Goal: Transaction & Acquisition: Obtain resource

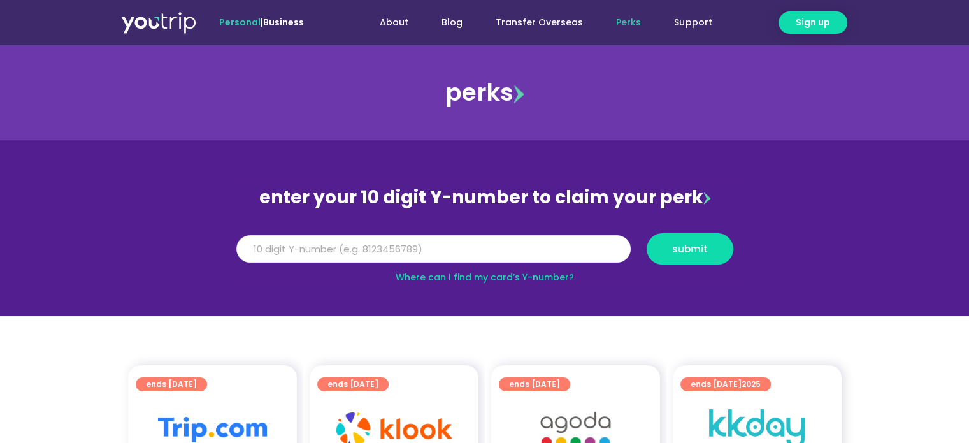
click at [398, 252] on input "Y Number" at bounding box center [433, 249] width 394 height 28
type input "8136351783"
click at [679, 256] on button "submit" at bounding box center [690, 248] width 87 height 31
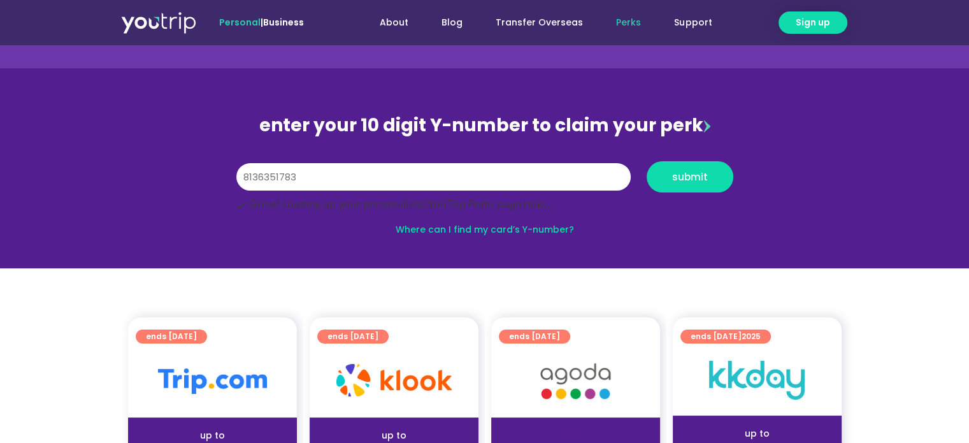
scroll to position [191, 0]
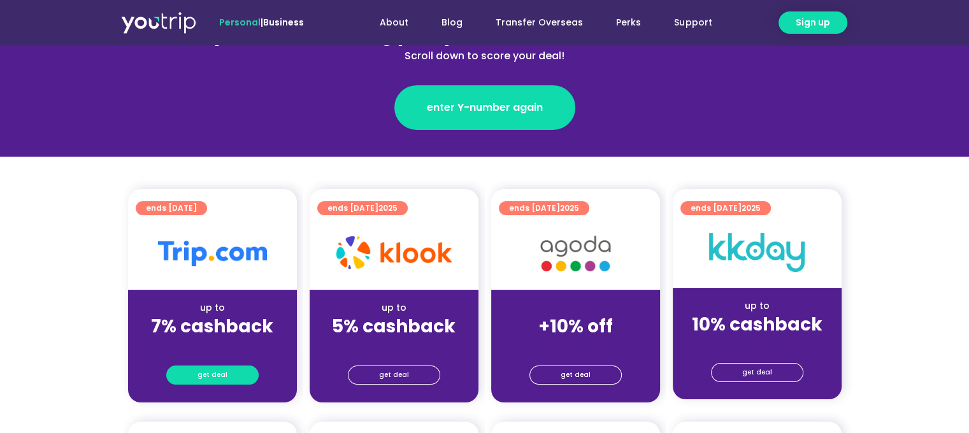
click at [229, 378] on link "get deal" at bounding box center [212, 375] width 92 height 19
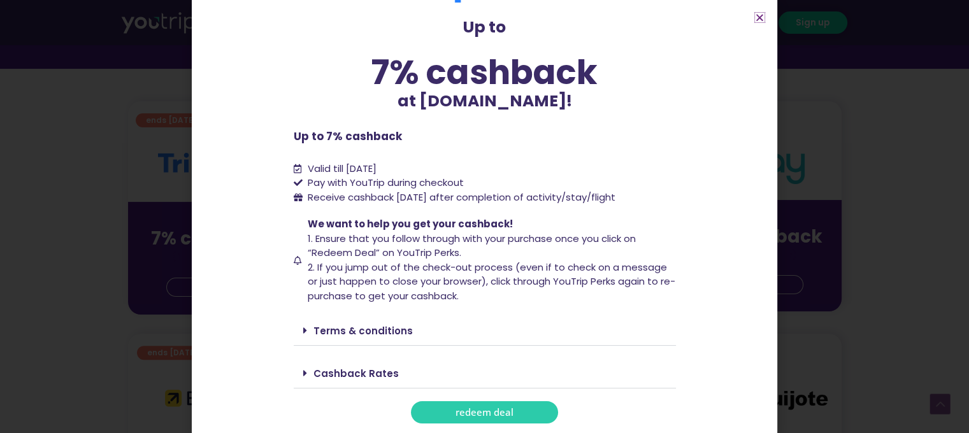
scroll to position [382, 0]
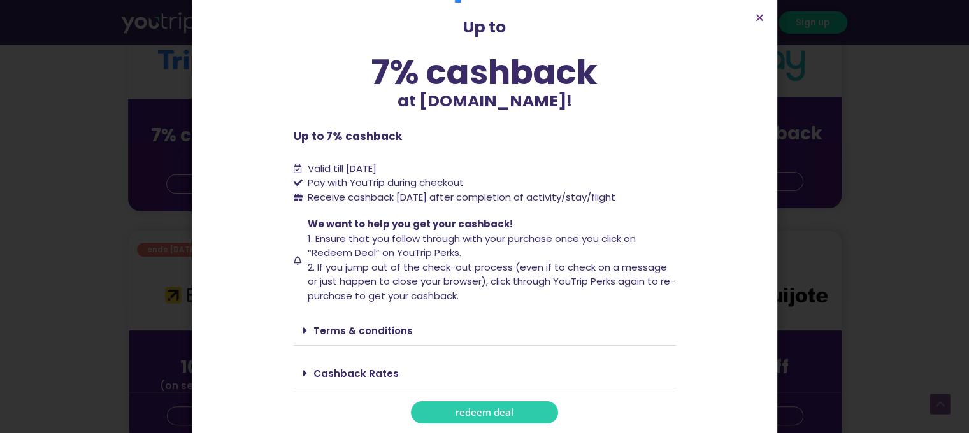
click at [496, 408] on span "redeem deal" at bounding box center [485, 413] width 58 height 10
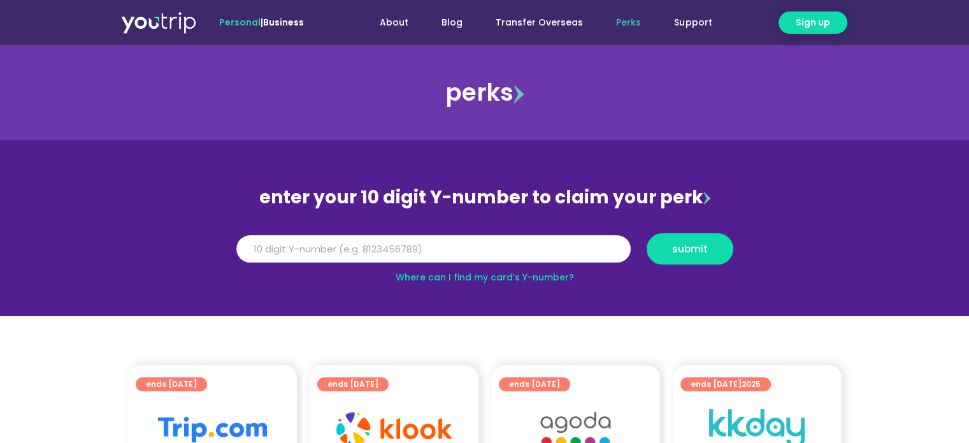
click at [301, 245] on input "Y Number" at bounding box center [433, 249] width 394 height 28
type input "8136351783"
click at [670, 250] on span "submit" at bounding box center [690, 249] width 65 height 10
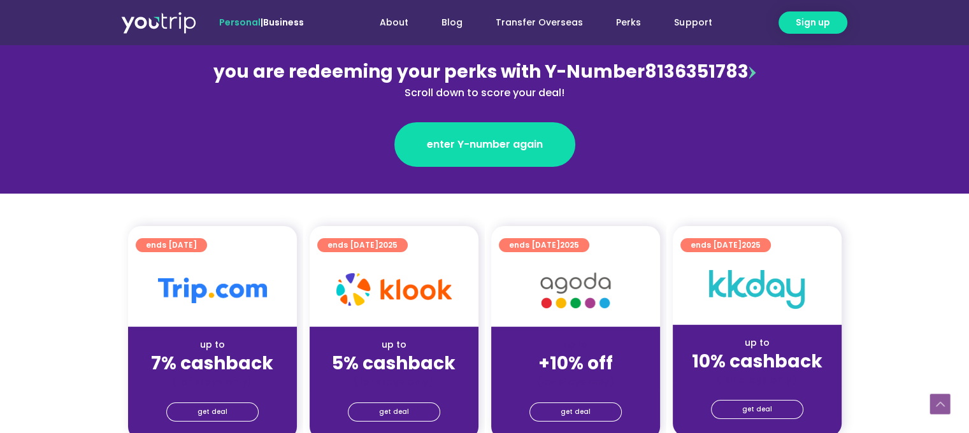
scroll to position [255, 0]
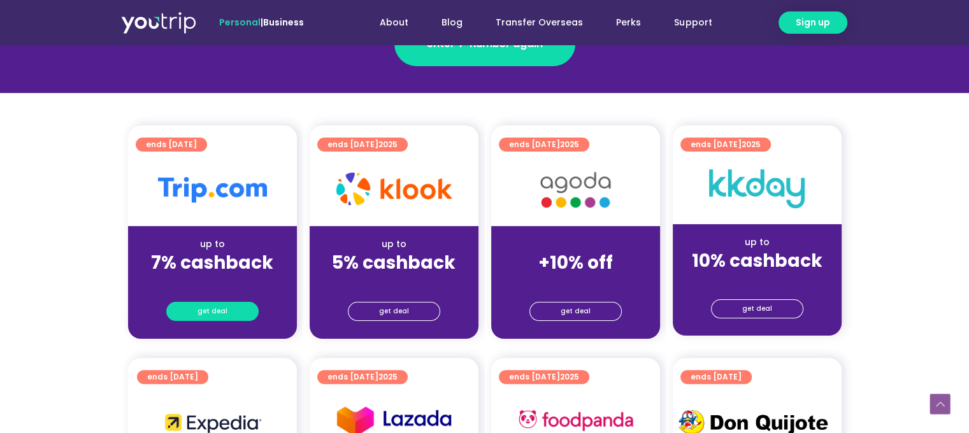
click at [224, 311] on span "get deal" at bounding box center [213, 312] width 30 height 18
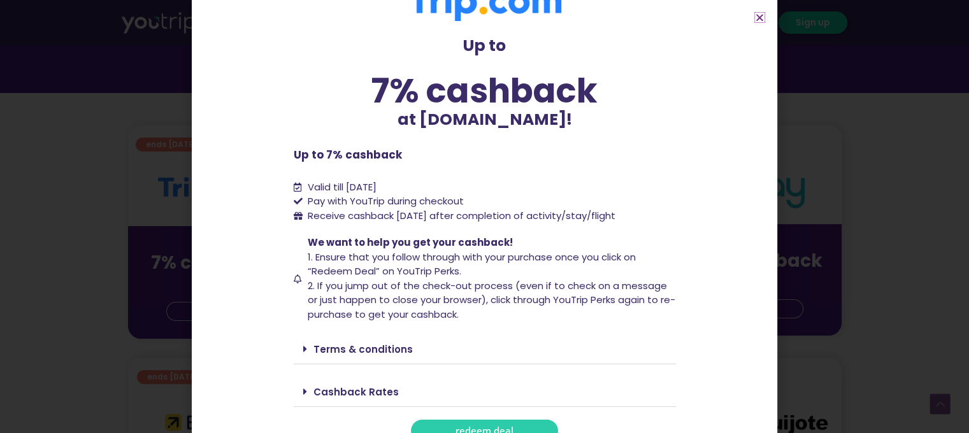
scroll to position [52, 0]
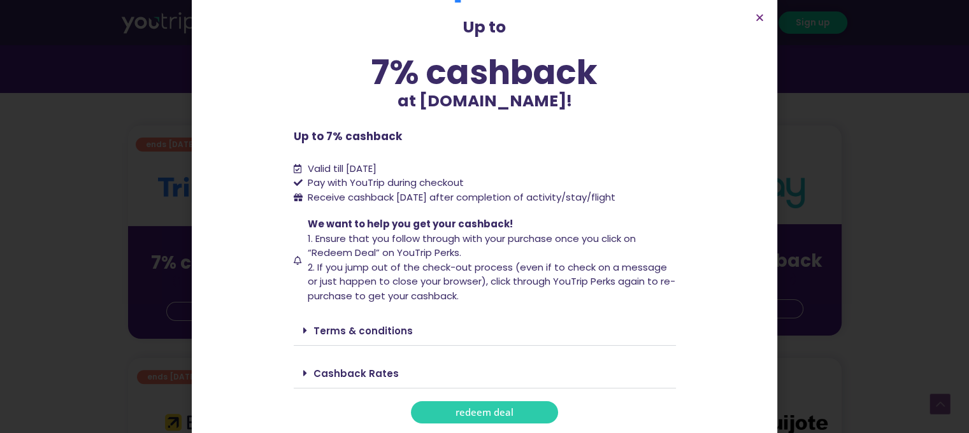
click at [493, 415] on span "redeem deal" at bounding box center [485, 413] width 58 height 10
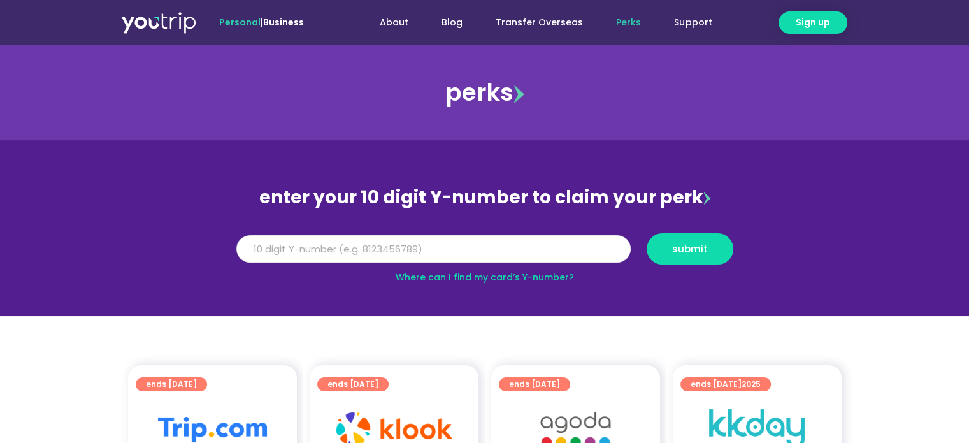
click at [375, 247] on input "Y Number" at bounding box center [433, 249] width 394 height 28
type input "8136351783"
click at [697, 249] on span "submit" at bounding box center [690, 249] width 36 height 10
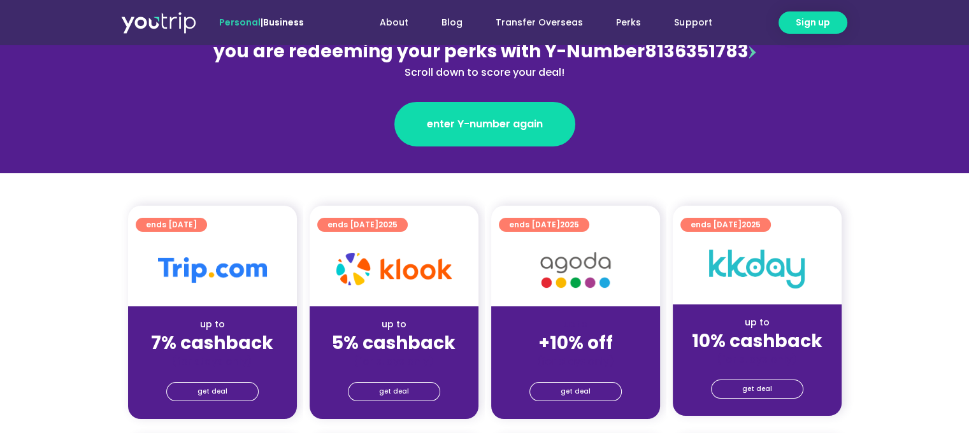
scroll to position [255, 0]
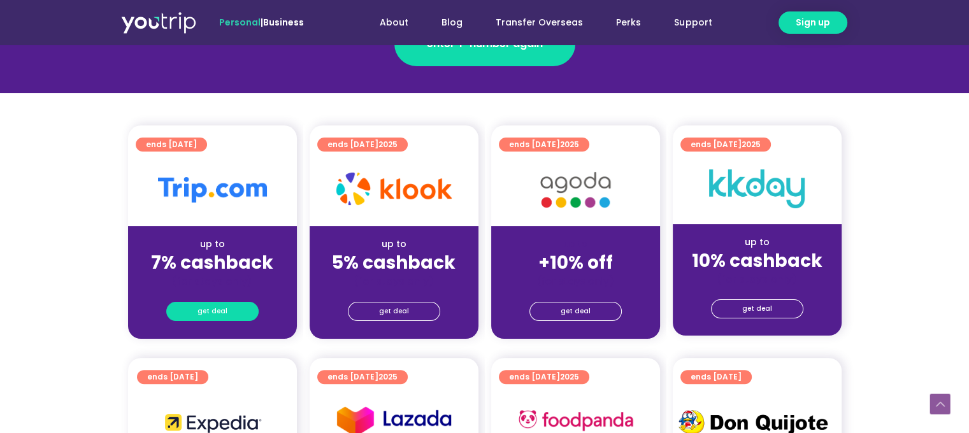
click at [217, 313] on span "get deal" at bounding box center [213, 312] width 30 height 18
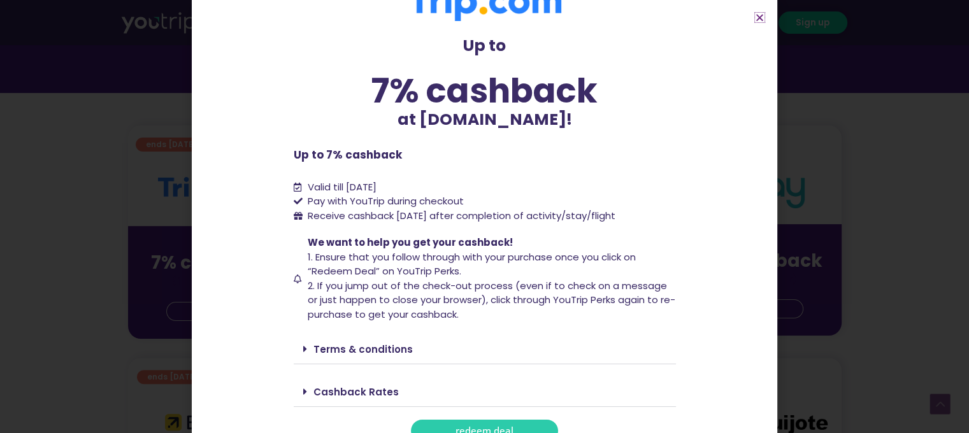
scroll to position [52, 0]
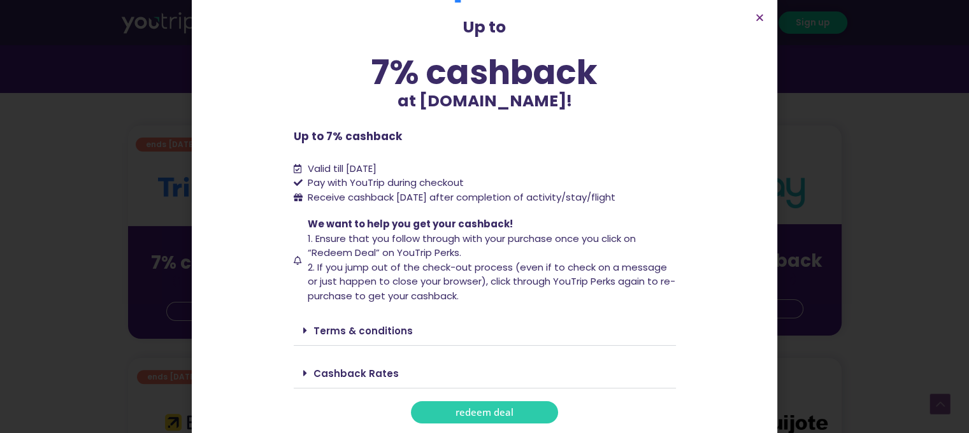
click at [496, 408] on span "redeem deal" at bounding box center [485, 413] width 58 height 10
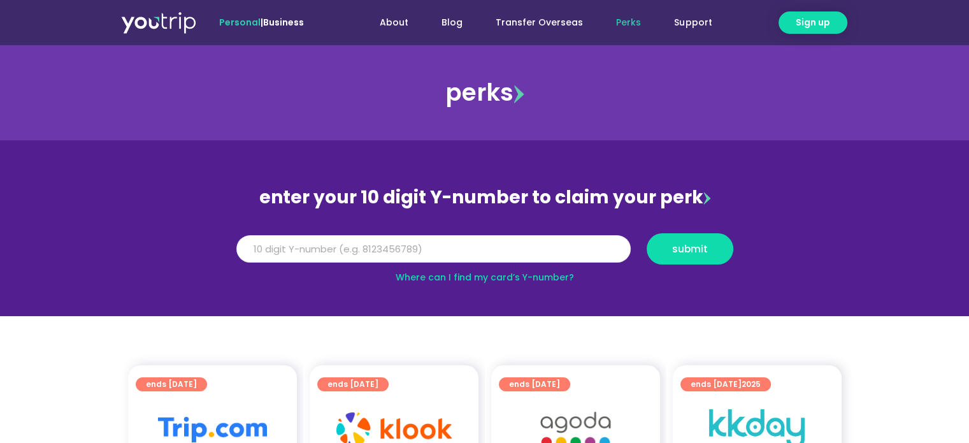
click at [344, 252] on input "Y Number" at bounding box center [433, 249] width 394 height 28
type input "8136351783"
click at [677, 249] on span "submit" at bounding box center [690, 249] width 36 height 10
